Goal: Information Seeking & Learning: Compare options

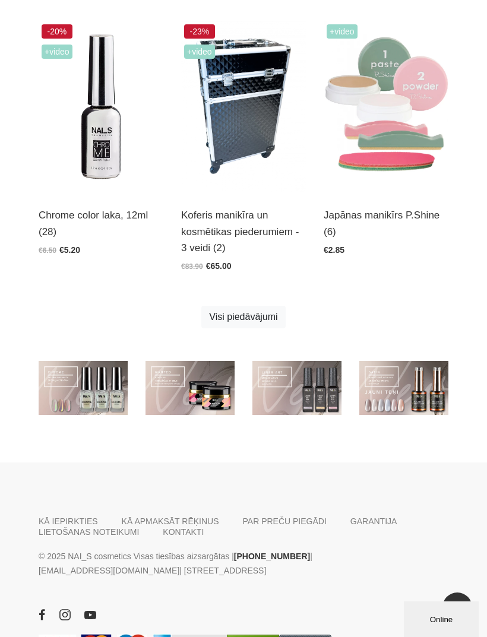
scroll to position [842, 0]
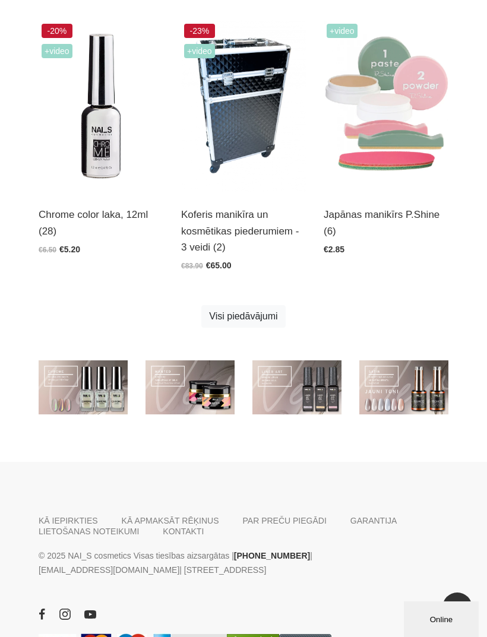
click at [260, 315] on link "Visi piedāvājumi" at bounding box center [243, 316] width 84 height 23
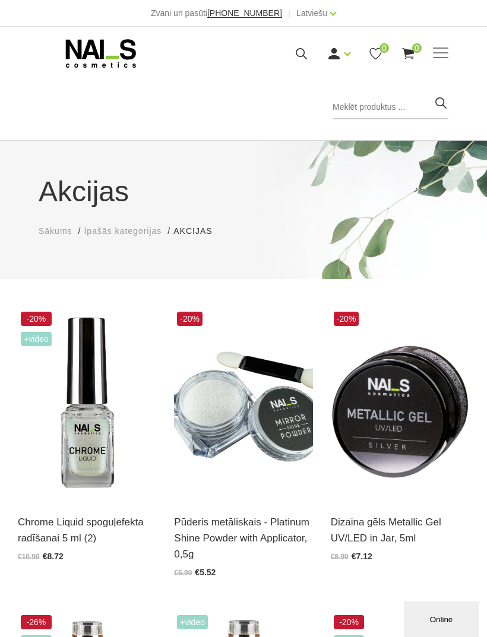
click at [441, 55] on span at bounding box center [440, 54] width 15 height 12
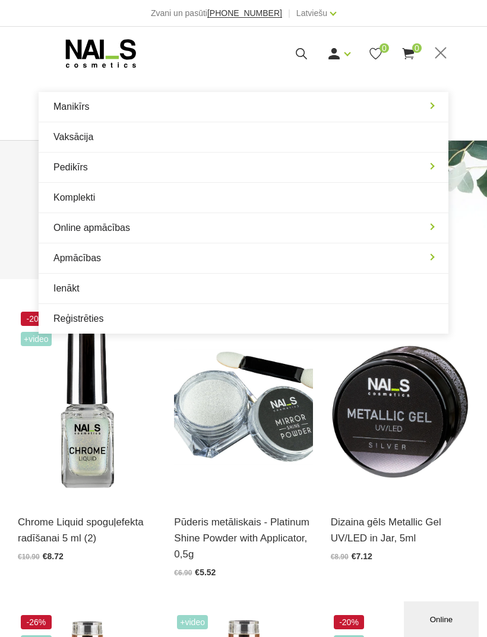
click at [423, 110] on link "Manikīrs" at bounding box center [244, 107] width 410 height 30
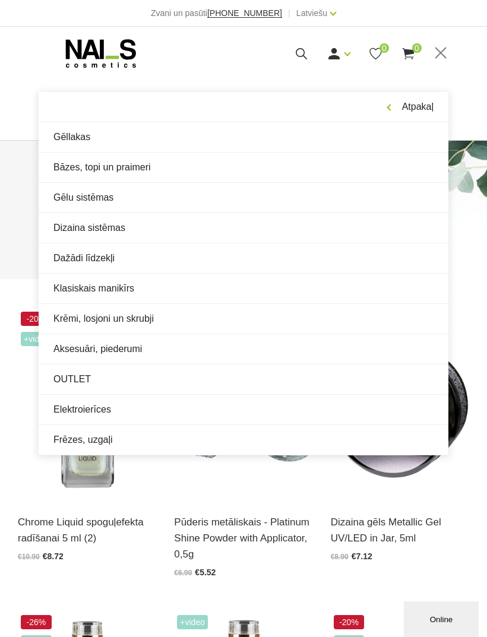
click at [163, 351] on link "Aksesuāri, piederumi" at bounding box center [244, 349] width 410 height 30
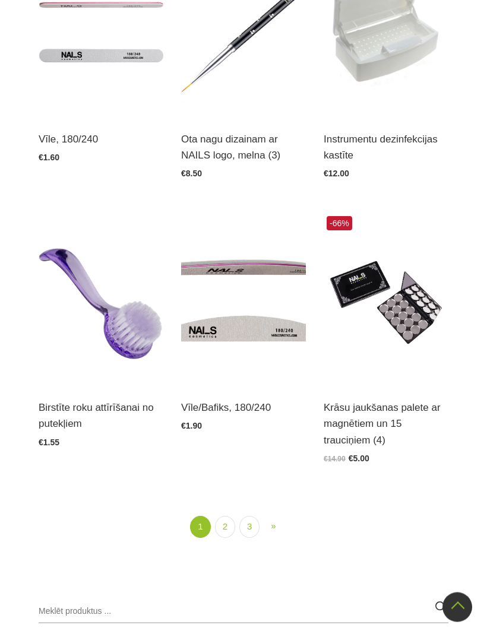
scroll to position [2068, 0]
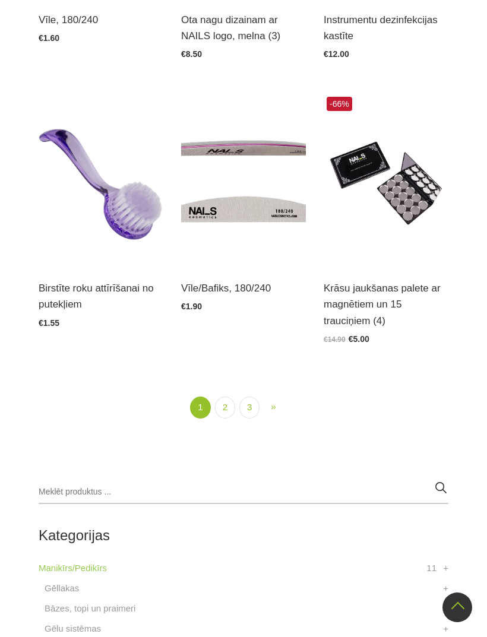
click at [223, 419] on link "2" at bounding box center [225, 408] width 20 height 22
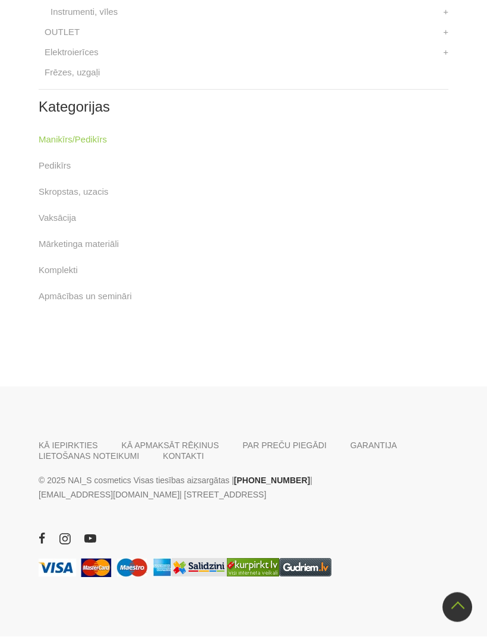
scroll to position [1969, 0]
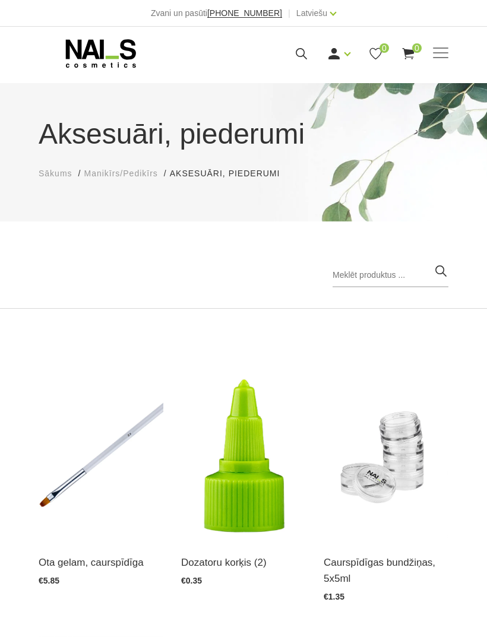
click at [448, 51] on span at bounding box center [440, 54] width 15 height 12
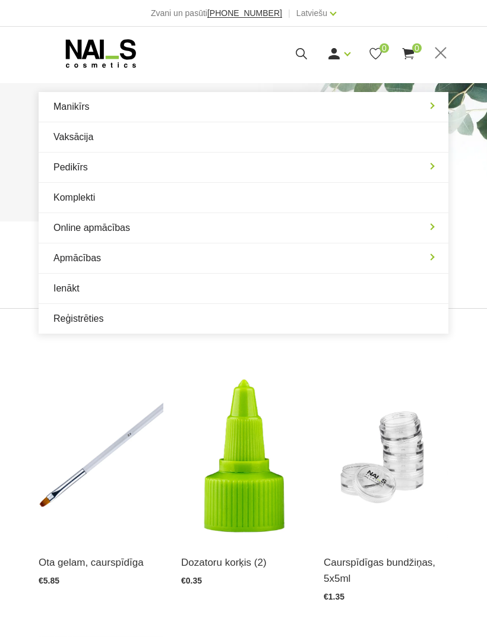
click at [435, 105] on link "Manikīrs" at bounding box center [244, 107] width 410 height 30
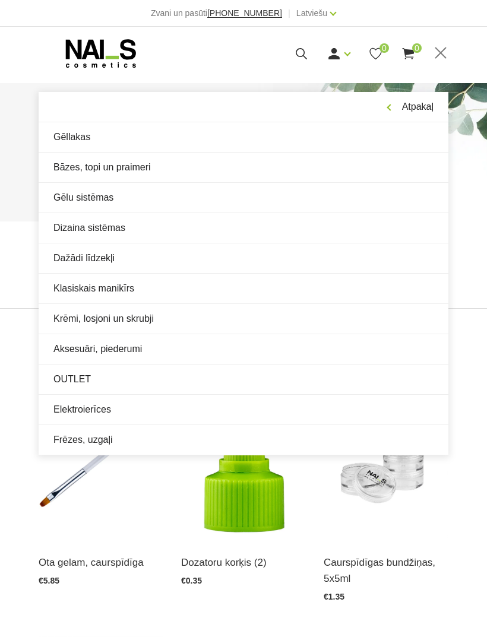
click at [351, 134] on link "Gēllakas" at bounding box center [244, 137] width 410 height 30
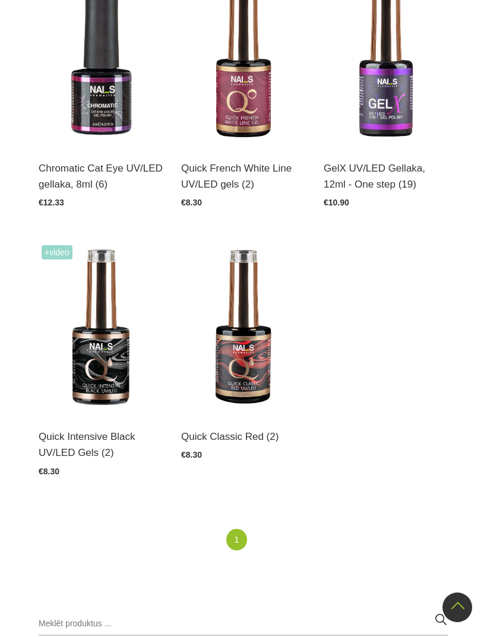
scroll to position [932, 0]
click at [358, 557] on div "1 (current)" at bounding box center [244, 547] width 428 height 36
click at [355, 553] on div "1 (current)" at bounding box center [244, 547] width 428 height 36
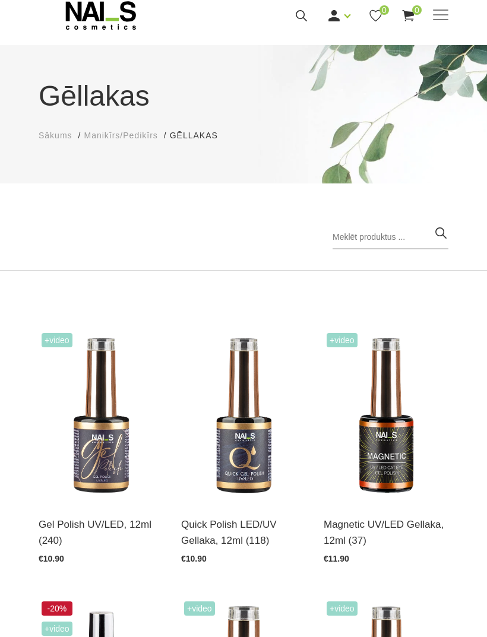
scroll to position [36, 0]
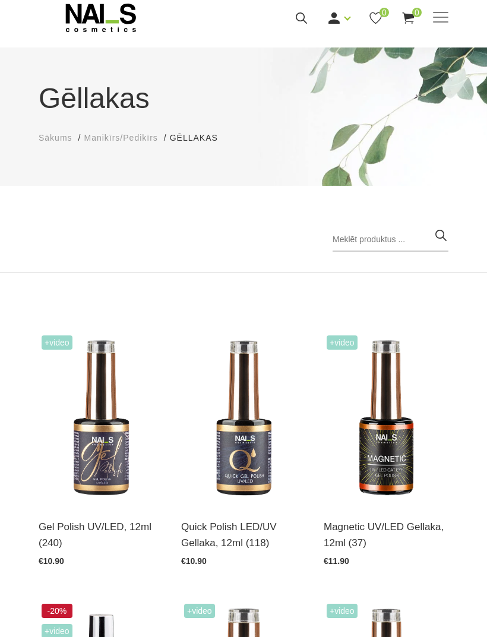
click at [445, 15] on span at bounding box center [440, 18] width 15 height 12
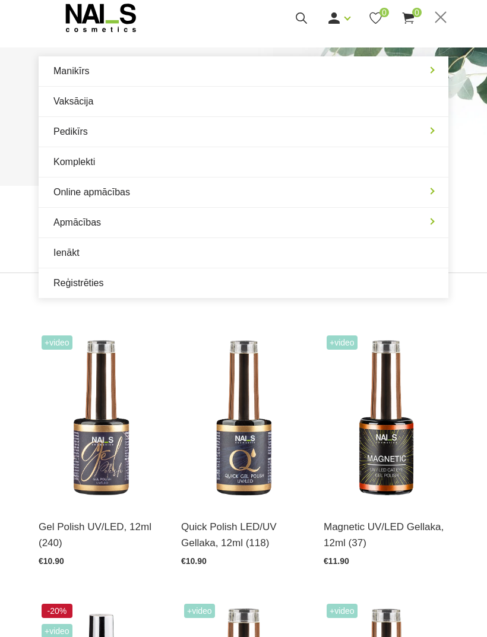
click at [433, 68] on link "Manikīrs" at bounding box center [244, 71] width 410 height 30
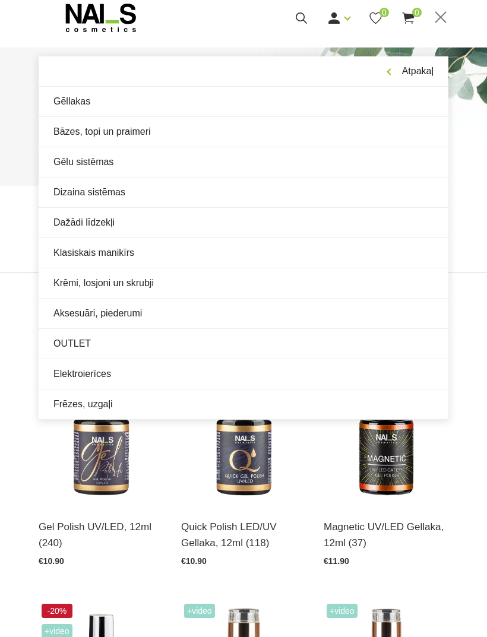
click at [155, 132] on link "Bāzes, topi un praimeri" at bounding box center [244, 132] width 410 height 30
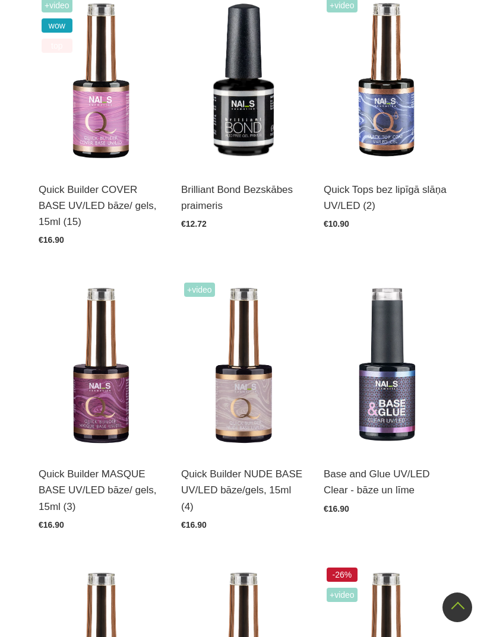
scroll to position [37, 0]
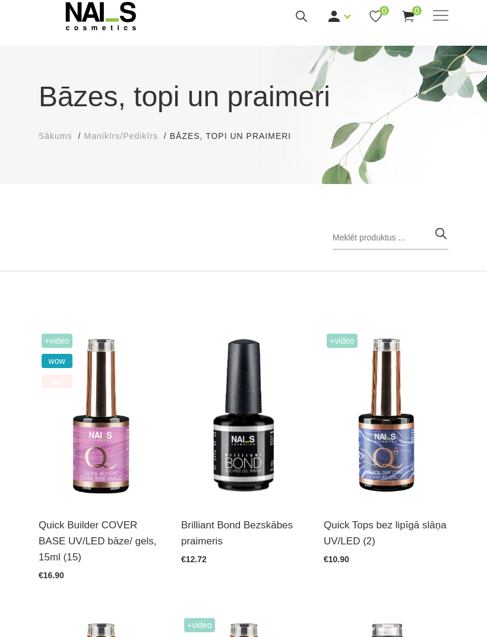
click at [444, 14] on span at bounding box center [440, 16] width 15 height 12
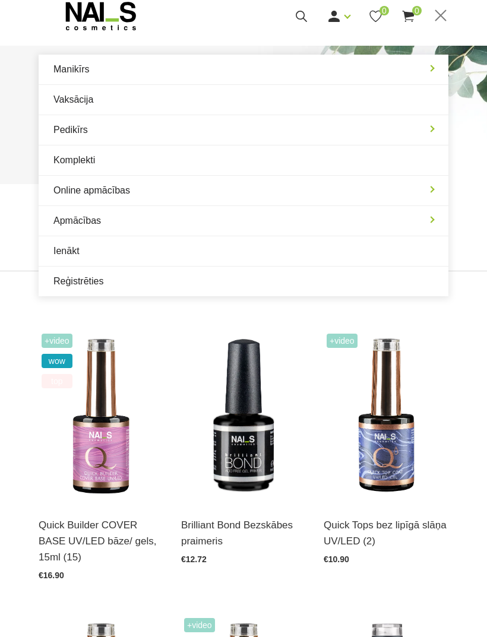
click at [431, 67] on link "Manikīrs" at bounding box center [244, 70] width 410 height 30
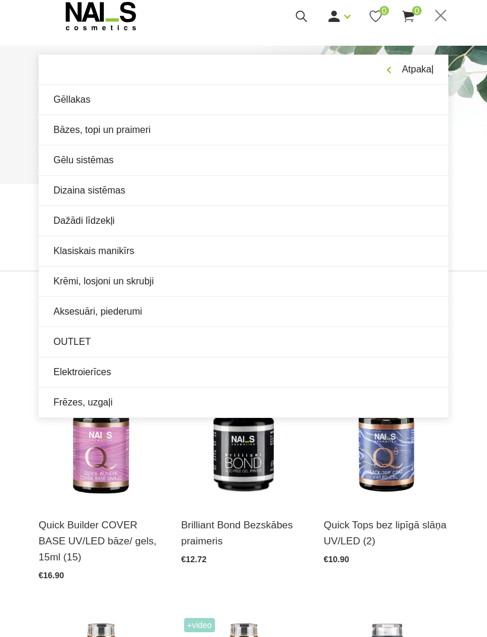
click at [145, 311] on link "Aksesuāri, piederumi" at bounding box center [244, 312] width 410 height 30
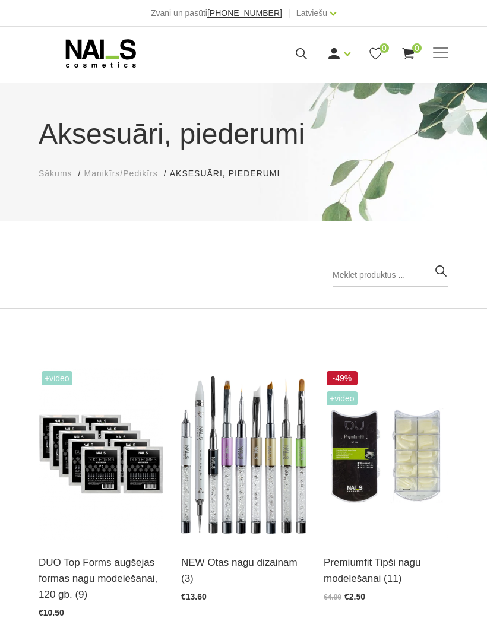
click at [447, 51] on span at bounding box center [440, 54] width 15 height 12
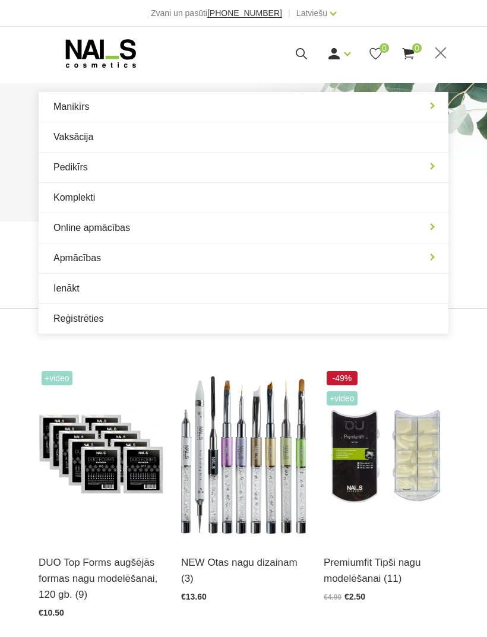
click at [258, 100] on link "Manikīrs" at bounding box center [244, 107] width 410 height 30
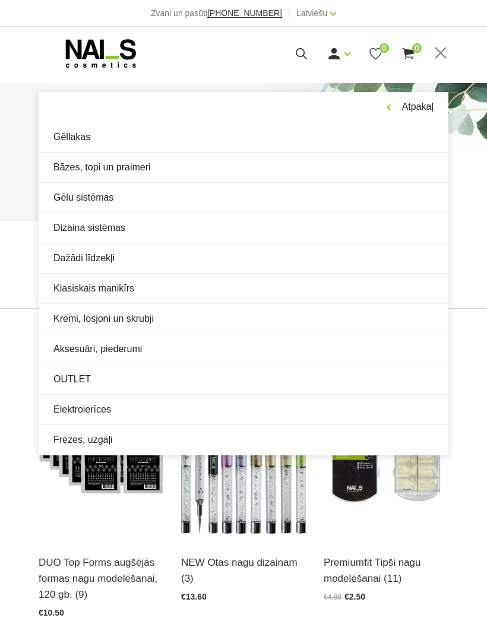
click at [131, 226] on link "Dizaina sistēmas" at bounding box center [244, 228] width 410 height 30
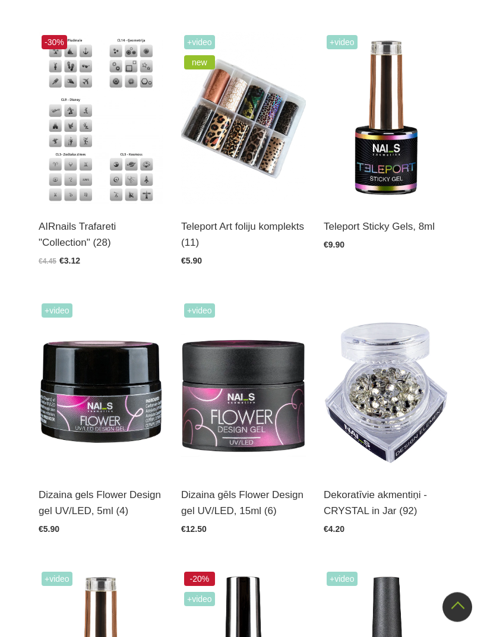
scroll to position [1698, 0]
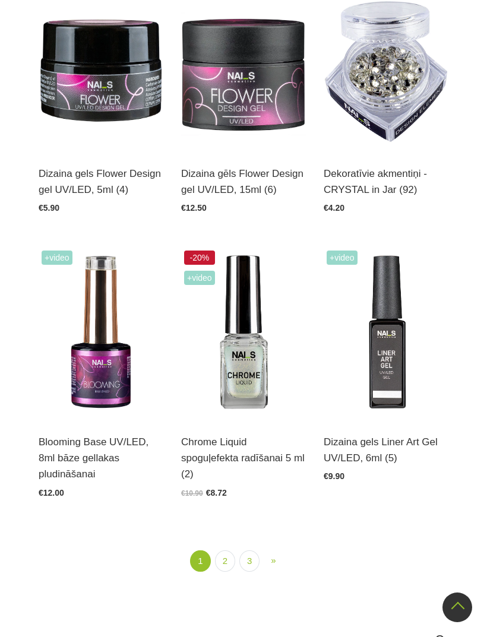
click at [227, 570] on link "2" at bounding box center [225, 562] width 20 height 22
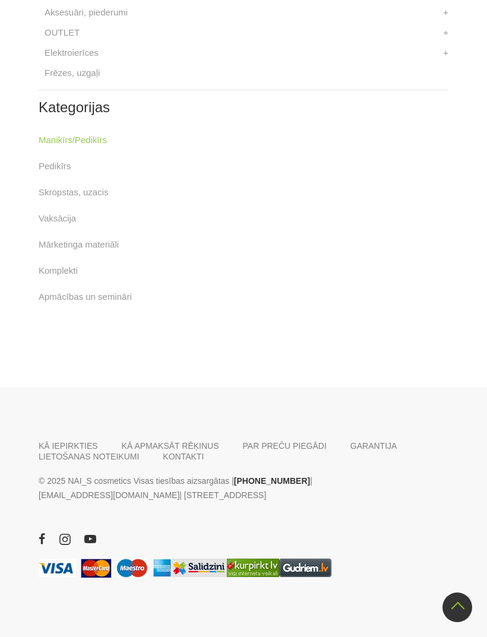
scroll to position [2177, 0]
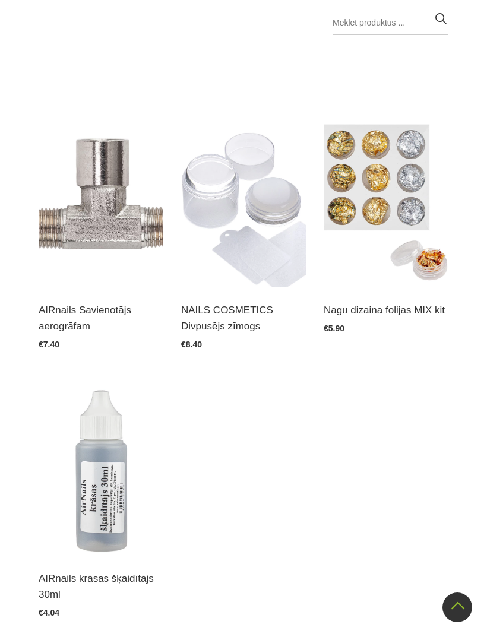
scroll to position [243, 0]
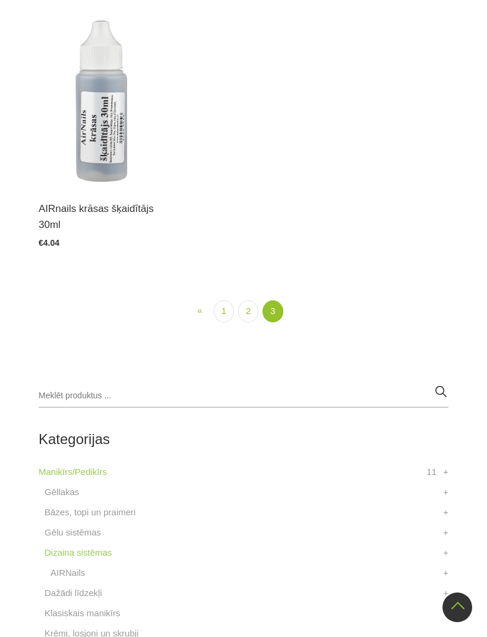
click at [252, 308] on link "2" at bounding box center [248, 311] width 20 height 22
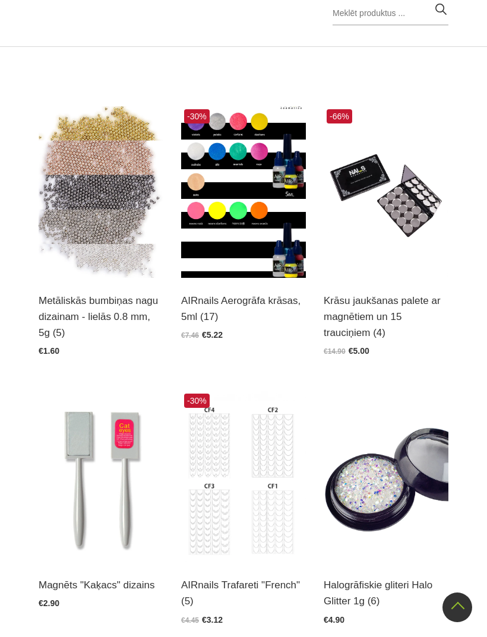
scroll to position [243, 0]
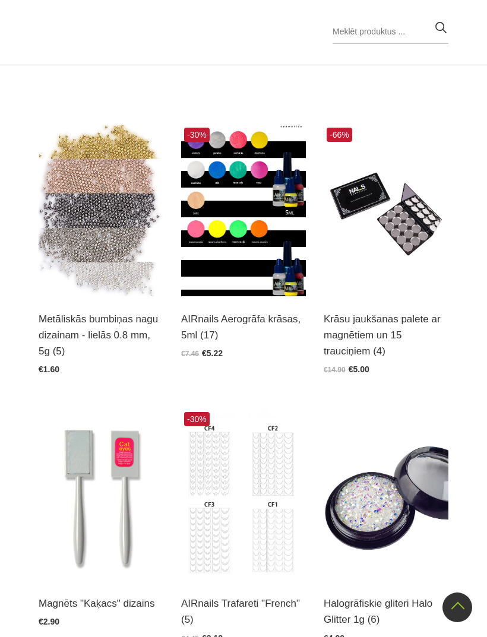
click at [391, 606] on link "Atvērt un izvēlēties" at bounding box center [368, 614] width 88 height 17
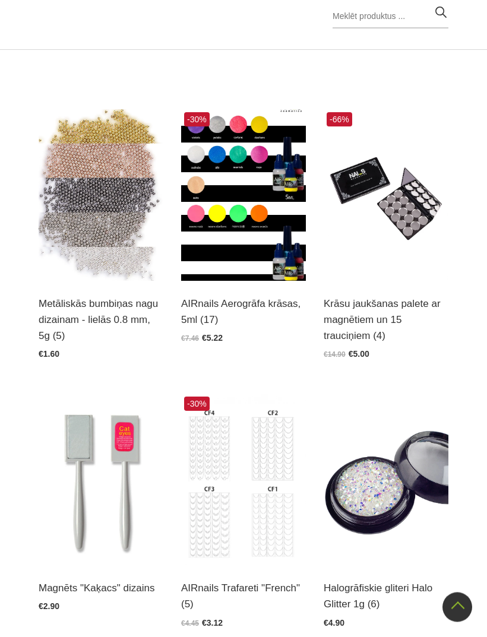
scroll to position [0, 0]
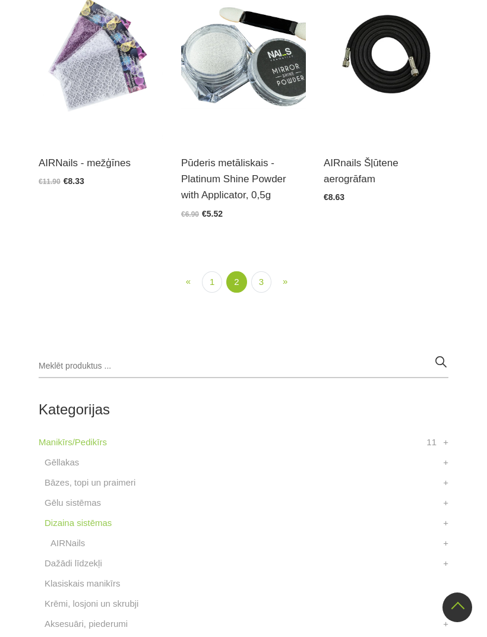
click at [220, 293] on link "1" at bounding box center [212, 282] width 20 height 22
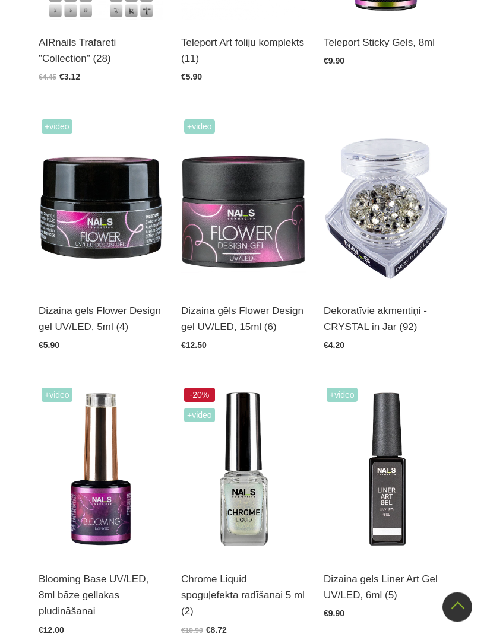
scroll to position [1879, 0]
click at [392, 313] on link "Atvērt un izvēlēties" at bounding box center [368, 321] width 88 height 17
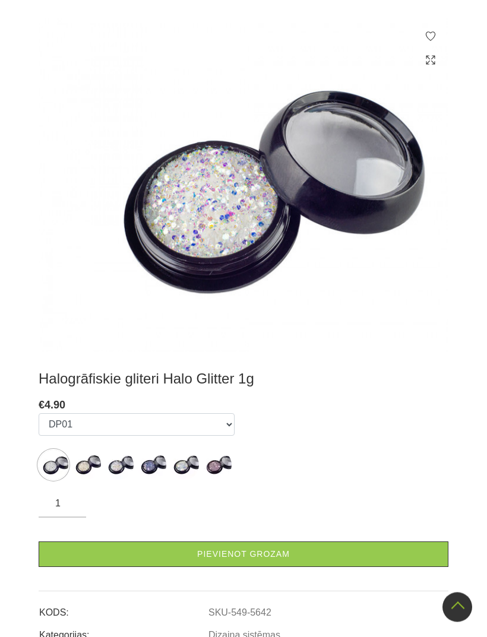
scroll to position [288, 0]
click at [93, 464] on img at bounding box center [86, 465] width 30 height 30
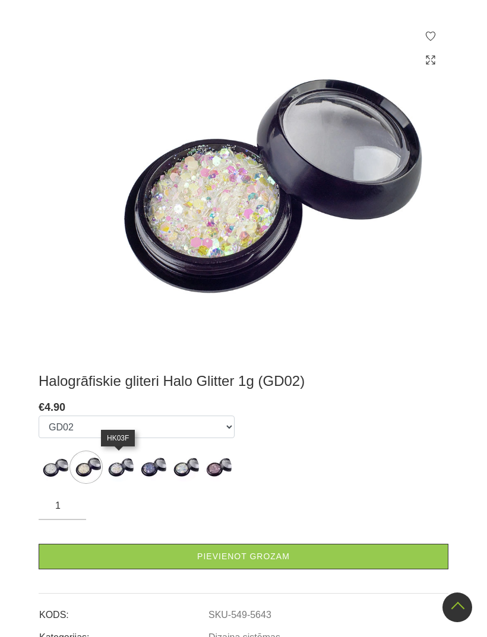
click at [128, 467] on img at bounding box center [119, 468] width 30 height 30
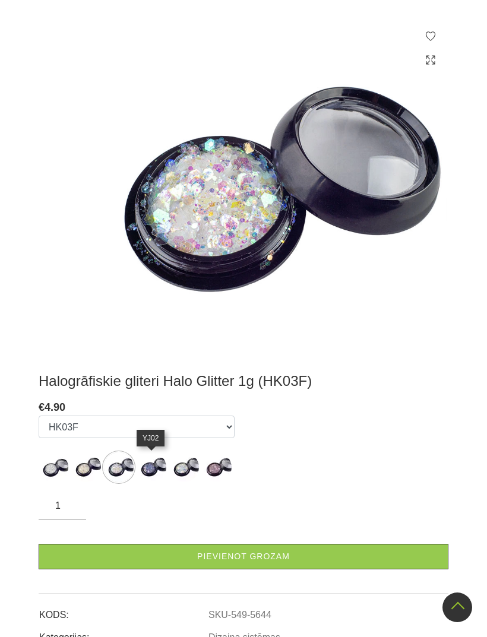
click at [154, 466] on img at bounding box center [152, 468] width 30 height 30
select select "5645"
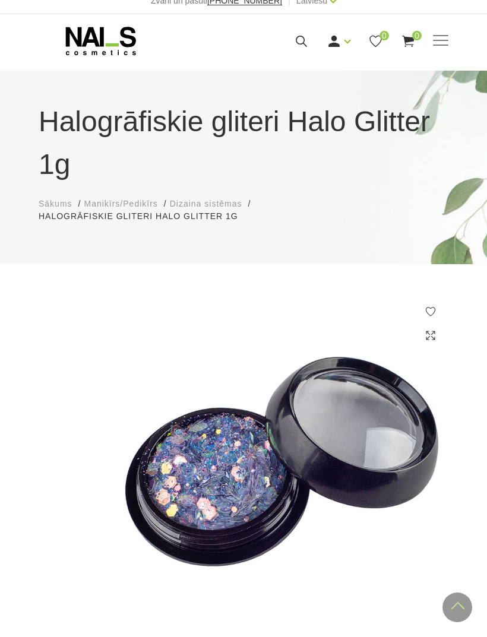
scroll to position [0, 0]
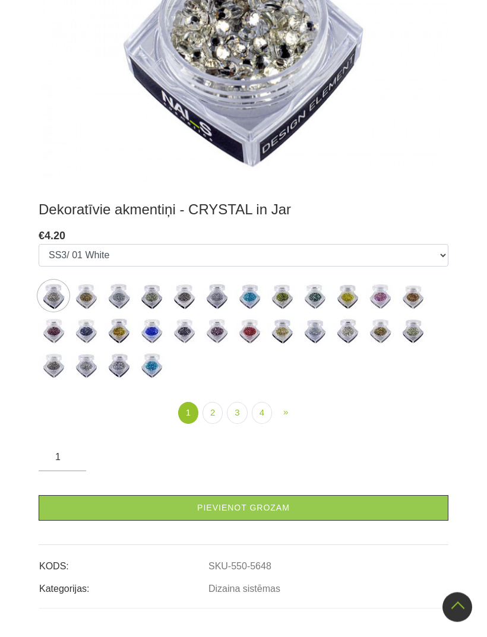
scroll to position [457, 0]
click at [92, 293] on img at bounding box center [86, 296] width 30 height 30
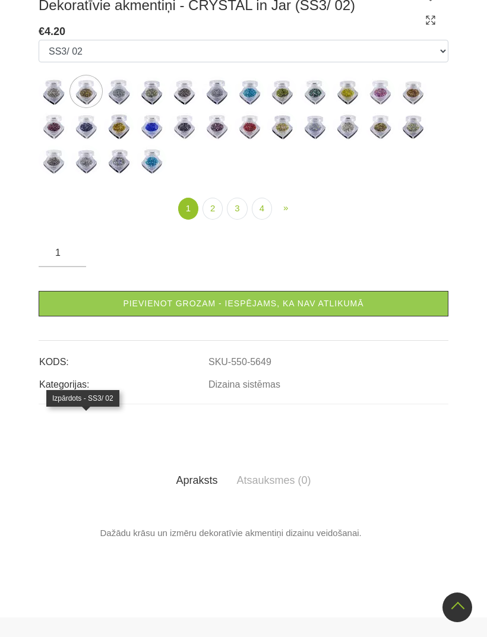
scroll to position [329, 0]
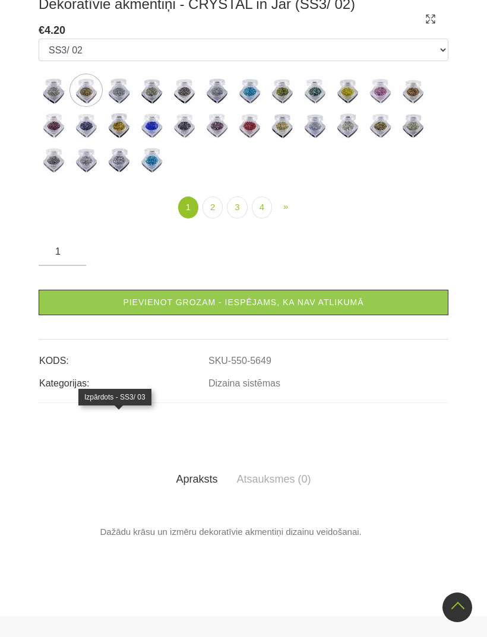
click at [126, 105] on img at bounding box center [119, 90] width 30 height 30
click at [218, 105] on img at bounding box center [217, 90] width 30 height 30
select select "5653"
click at [214, 219] on link "2" at bounding box center [213, 208] width 20 height 22
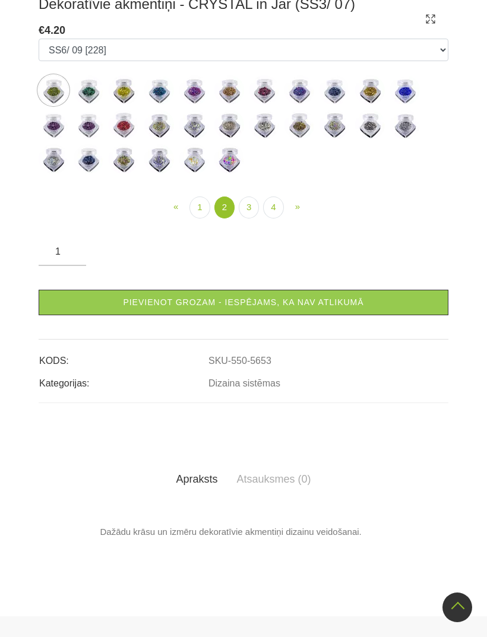
click at [249, 219] on link "3" at bounding box center [249, 208] width 20 height 22
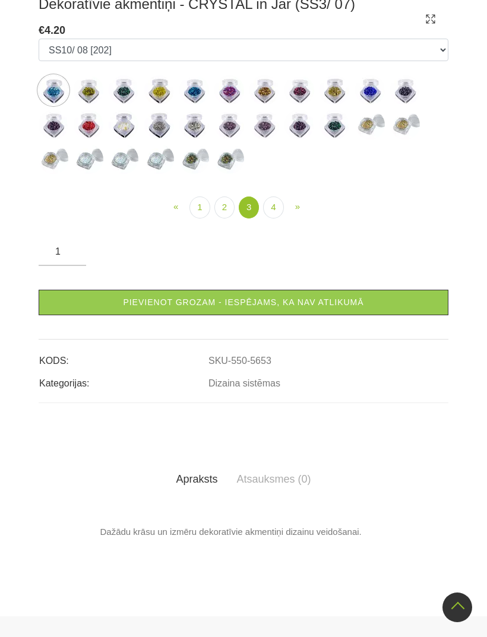
click at [279, 219] on link "4" at bounding box center [273, 208] width 20 height 22
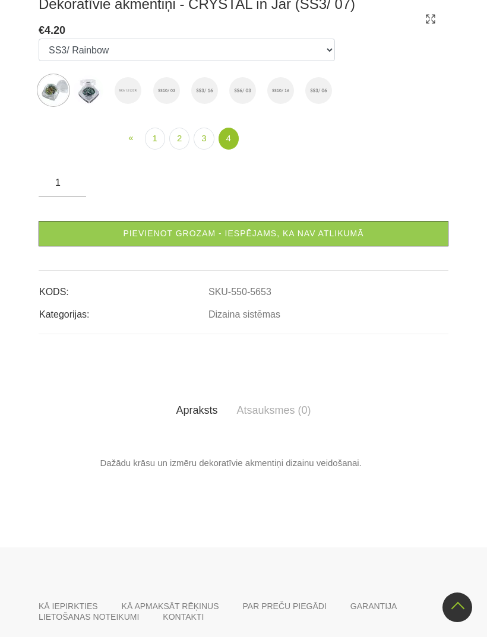
click at [162, 150] on link "1" at bounding box center [155, 139] width 20 height 22
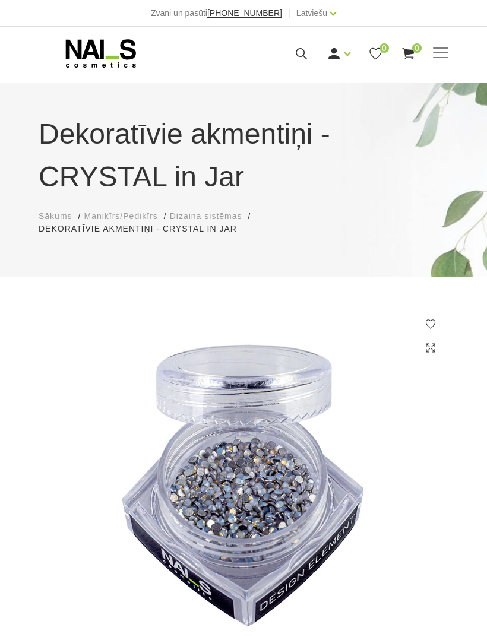
click at [305, 52] on icon at bounding box center [301, 53] width 15 height 15
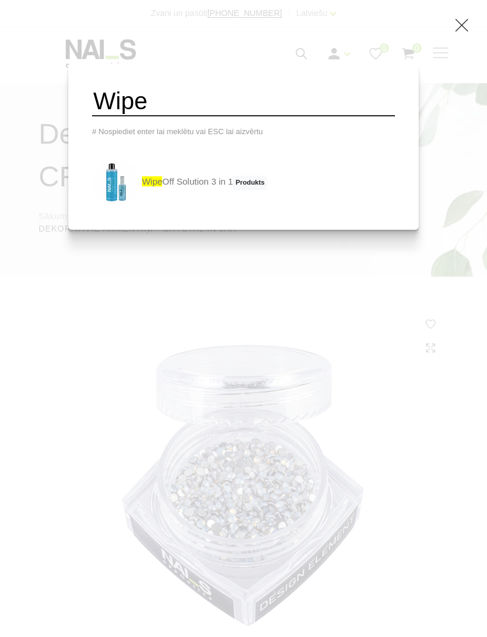
type input "Wipe"
click at [177, 195] on link "Wipe Off Solution 3 in 1 Produkts" at bounding box center [179, 183] width 175 height 48
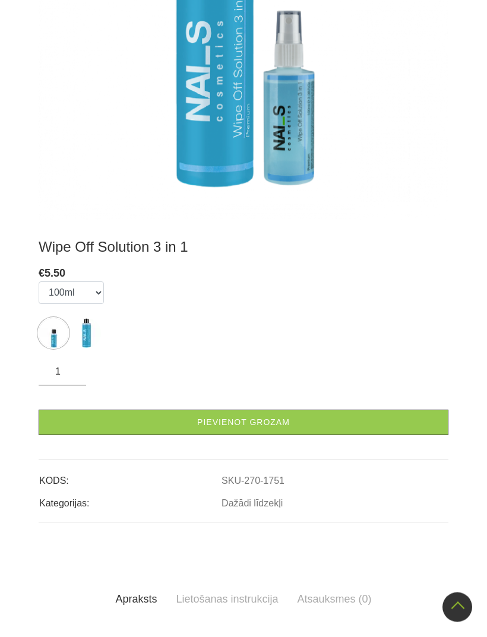
scroll to position [365, 0]
click at [89, 326] on img at bounding box center [86, 333] width 30 height 30
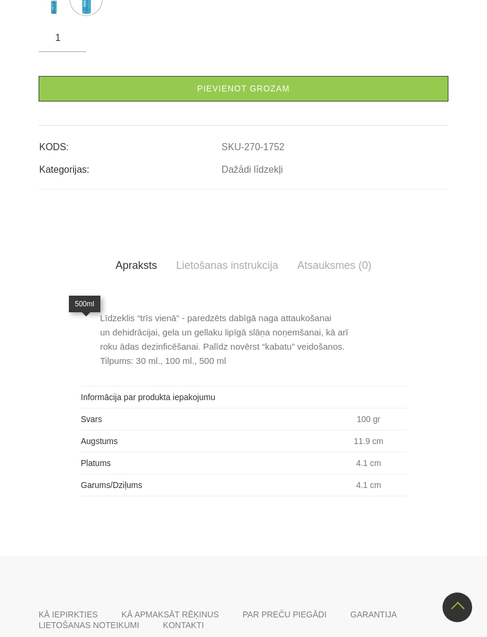
select select "1751"
